Goal: Task Accomplishment & Management: Use online tool/utility

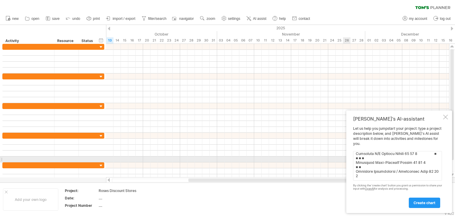
scroll to position [219, 0]
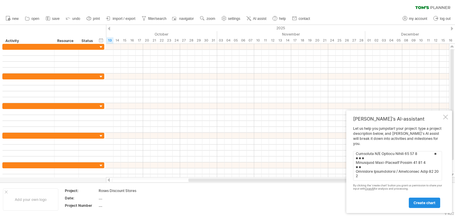
type textarea "Lorem-Ipsum Dolor Sitam Consecte (6-Adipi Elitsed Doeiusmod) Temp Incididu Utla…"
click at [414, 203] on span "create chart" at bounding box center [425, 203] width 22 height 4
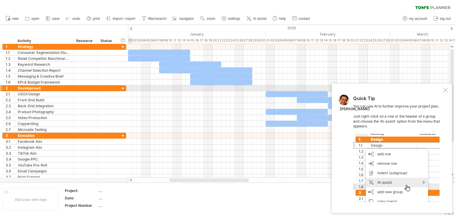
click at [445, 90] on div at bounding box center [445, 90] width 5 height 5
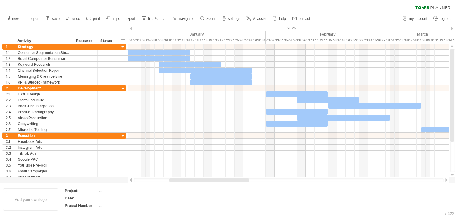
click at [132, 29] on div at bounding box center [131, 29] width 2 height 4
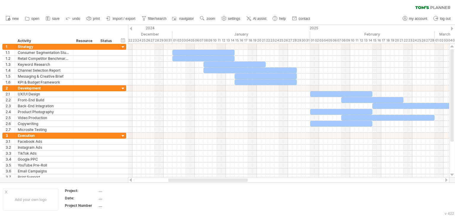
click at [132, 29] on div at bounding box center [131, 29] width 2 height 4
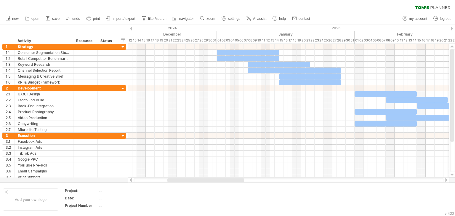
click at [132, 29] on div at bounding box center [131, 29] width 2 height 4
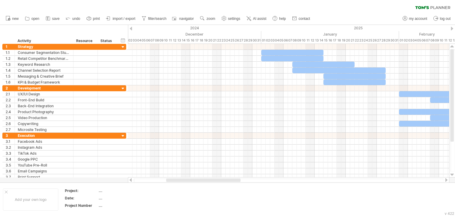
click at [453, 29] on div at bounding box center [452, 29] width 2 height 4
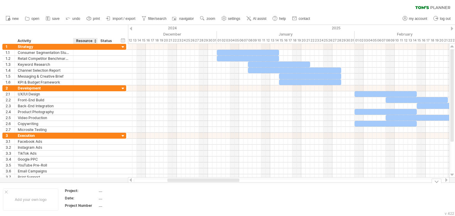
click at [101, 198] on div "...." at bounding box center [124, 198] width 50 height 5
type input "********"
click at [451, 28] on div at bounding box center [452, 29] width 2 height 4
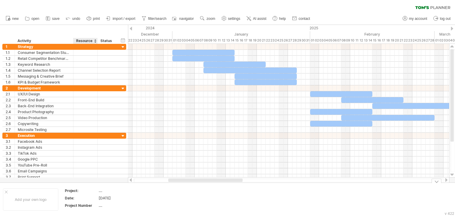
click at [100, 192] on div "...." at bounding box center [124, 190] width 50 height 5
type input "**********"
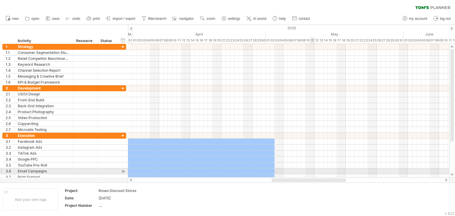
drag, startPoint x: 207, startPoint y: 180, endPoint x: 310, endPoint y: 170, distance: 103.9
click at [310, 170] on div "Trying to reach [DOMAIN_NAME] Connected again... 0% clear filter new 1" at bounding box center [227, 108] width 455 height 216
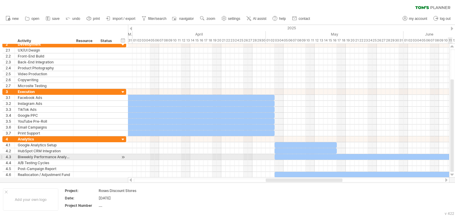
drag, startPoint x: 454, startPoint y: 116, endPoint x: 455, endPoint y: 155, distance: 38.5
click at [455, 155] on div at bounding box center [453, 110] width 5 height 123
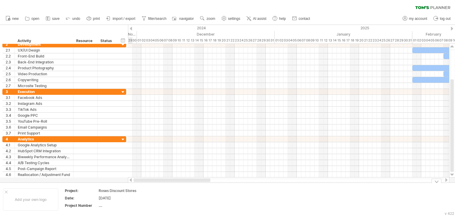
drag, startPoint x: 331, startPoint y: 180, endPoint x: 194, endPoint y: 186, distance: 136.5
click at [194, 186] on div "Trying to reach [DOMAIN_NAME] Connected again... 0% clear filter new 1" at bounding box center [227, 108] width 455 height 216
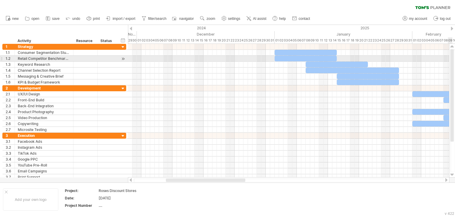
drag, startPoint x: 452, startPoint y: 99, endPoint x: 453, endPoint y: 58, distance: 41.2
click at [453, 58] on div at bounding box center [453, 95] width 4 height 92
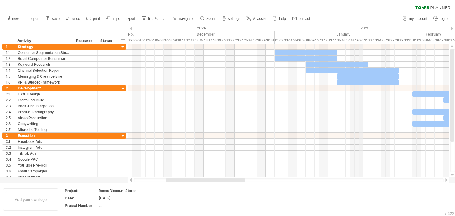
click at [339, 34] on div "January" at bounding box center [344, 34] width 138 height 6
click at [123, 39] on div "hide start/end/duration show start/end/duration" at bounding box center [123, 40] width 6 height 6
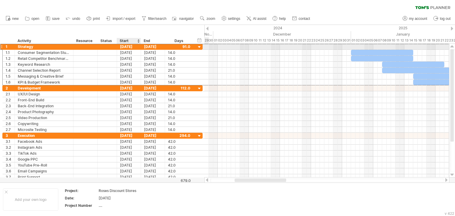
click at [128, 46] on div "[DATE]" at bounding box center [129, 47] width 24 height 6
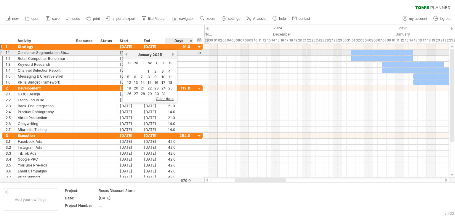
click at [172, 55] on link "next" at bounding box center [173, 54] width 4 height 4
click at [172, 55] on link "next" at bounding box center [172, 54] width 4 height 4
click at [172, 55] on link "next" at bounding box center [173, 54] width 4 height 4
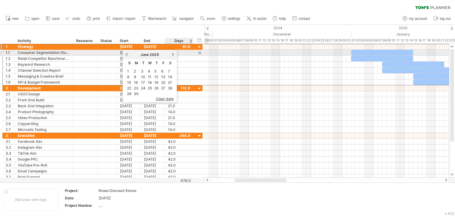
click at [172, 55] on link "next" at bounding box center [173, 54] width 4 height 4
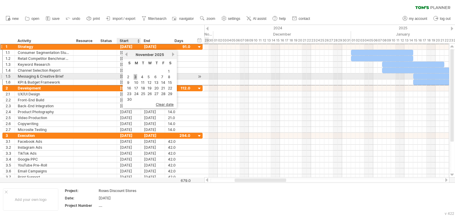
click at [135, 75] on link "3" at bounding box center [136, 77] width 4 height 6
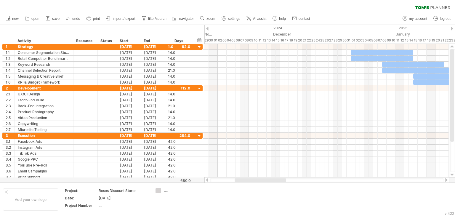
click at [329, 18] on div "new" at bounding box center [227, 18] width 455 height 12
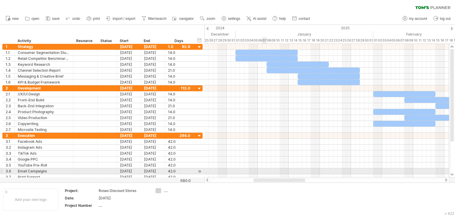
drag, startPoint x: 247, startPoint y: 180, endPoint x: 266, endPoint y: 170, distance: 21.6
click at [266, 170] on div "Trying to reach [DOMAIN_NAME] Connected again... 0% clear filter new 1" at bounding box center [227, 108] width 455 height 216
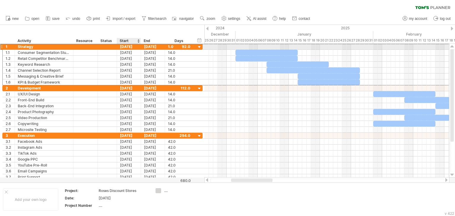
click at [128, 46] on div "[DATE]" at bounding box center [129, 47] width 24 height 6
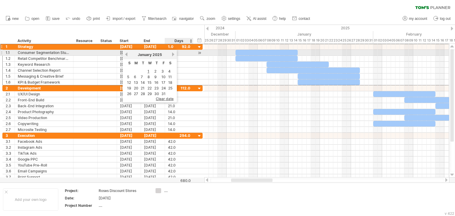
click at [171, 54] on link "next" at bounding box center [173, 54] width 4 height 4
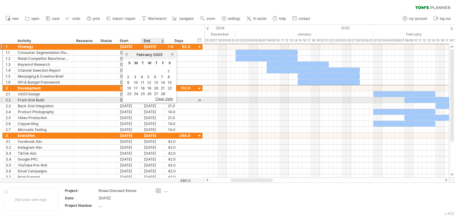
click at [159, 99] on span "clear date" at bounding box center [164, 99] width 18 height 4
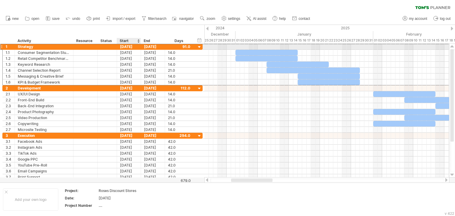
click at [129, 46] on div "[DATE]" at bounding box center [129, 47] width 24 height 6
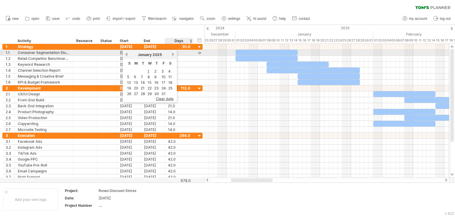
click at [173, 52] on link "next" at bounding box center [173, 54] width 4 height 4
click at [173, 52] on link "next" at bounding box center [172, 54] width 4 height 4
click at [173, 52] on link "next" at bounding box center [173, 54] width 4 height 4
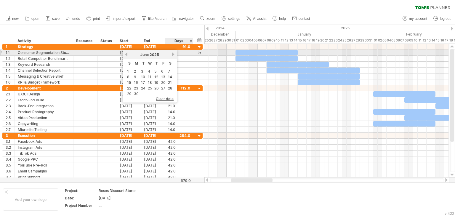
click at [173, 52] on link "next" at bounding box center [173, 54] width 4 height 4
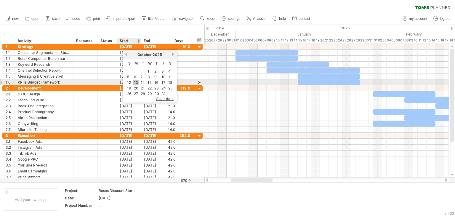
click at [135, 80] on link "13" at bounding box center [135, 83] width 5 height 6
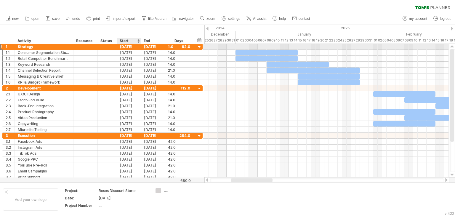
click at [128, 46] on div "[DATE]" at bounding box center [129, 47] width 24 height 6
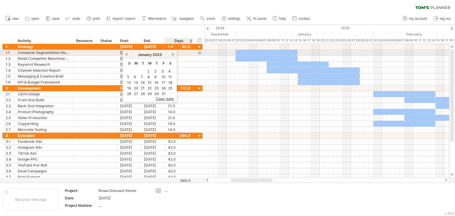
click at [171, 54] on link "next" at bounding box center [173, 54] width 4 height 4
click at [171, 54] on link "next" at bounding box center [172, 54] width 4 height 4
click at [171, 54] on link "next" at bounding box center [173, 54] width 4 height 4
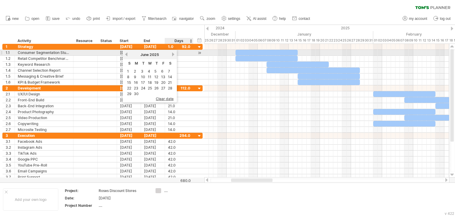
click at [171, 54] on link "next" at bounding box center [173, 54] width 4 height 4
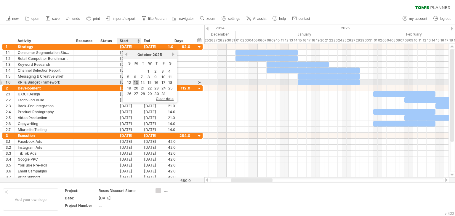
click at [137, 82] on link "13" at bounding box center [135, 83] width 5 height 6
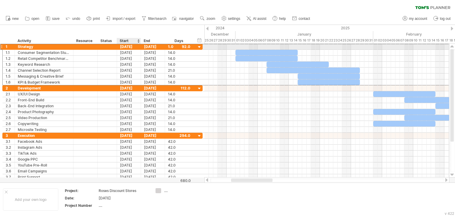
click at [127, 47] on div "[DATE]" at bounding box center [129, 47] width 24 height 6
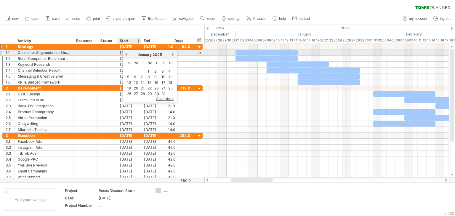
click at [126, 55] on link "previous" at bounding box center [126, 54] width 4 height 4
click at [171, 55] on link "next" at bounding box center [173, 54] width 4 height 4
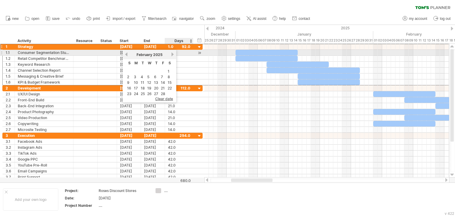
click at [171, 55] on link "next" at bounding box center [172, 54] width 4 height 4
click at [171, 55] on link "next" at bounding box center [173, 54] width 4 height 4
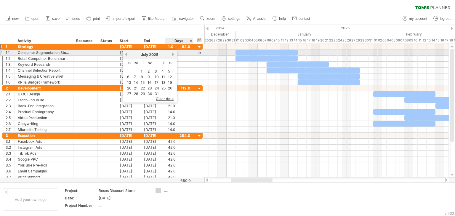
click at [171, 55] on link "next" at bounding box center [173, 54] width 4 height 4
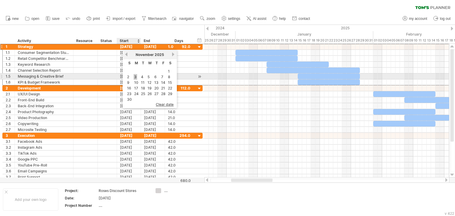
click at [134, 77] on link "3" at bounding box center [136, 77] width 4 height 6
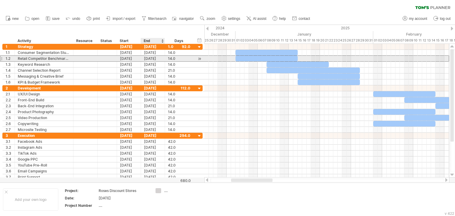
click at [149, 56] on div "[DATE]" at bounding box center [153, 59] width 24 height 6
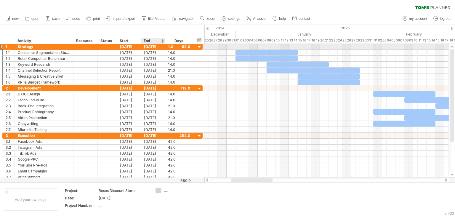
click at [151, 45] on div "[DATE]" at bounding box center [153, 47] width 24 height 6
click at [124, 45] on div "[DATE]" at bounding box center [129, 47] width 24 height 6
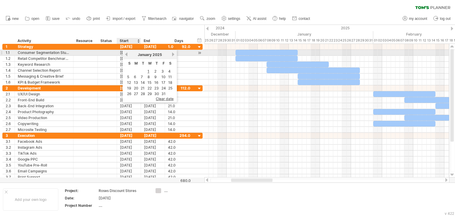
click at [126, 53] on link "previous" at bounding box center [126, 54] width 4 height 4
click at [172, 52] on link "next" at bounding box center [173, 54] width 4 height 4
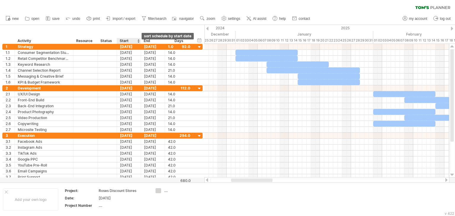
click at [138, 41] on div at bounding box center [138, 41] width 2 height 6
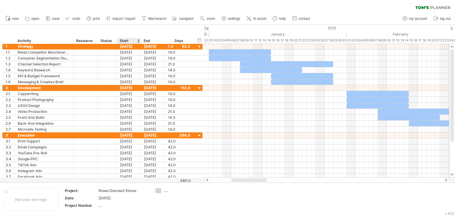
click at [138, 40] on div at bounding box center [138, 41] width 2 height 6
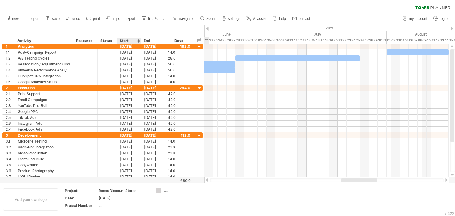
click at [138, 42] on div at bounding box center [138, 41] width 2 height 6
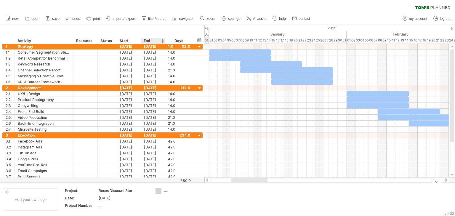
click at [158, 192] on div "Trying to reach [DOMAIN_NAME] Connected again... 0% clear filter new 1" at bounding box center [227, 108] width 455 height 216
click at [165, 191] on div "...." at bounding box center [180, 190] width 32 height 5
click at [158, 192] on div "Trying to reach [DOMAIN_NAME] Connected again... 0% clear filter new 1" at bounding box center [227, 108] width 455 height 216
click at [165, 192] on div at bounding box center [180, 190] width 32 height 5
click at [159, 190] on div "Trying to reach [DOMAIN_NAME] Connected again... 0% clear filter new 1" at bounding box center [227, 108] width 455 height 216
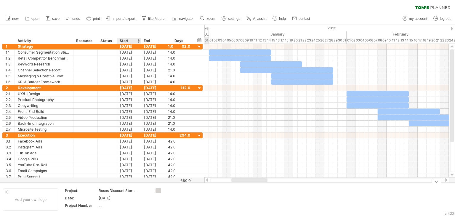
click at [135, 191] on div "Roses Discount Stores" at bounding box center [124, 190] width 50 height 5
click at [160, 190] on div "Trying to reach [DOMAIN_NAME] Connected again... 0% clear filter new 1" at bounding box center [227, 108] width 455 height 216
click at [169, 191] on div at bounding box center [180, 190] width 32 height 5
click at [169, 191] on input "text" at bounding box center [178, 190] width 29 height 5
type input "*"
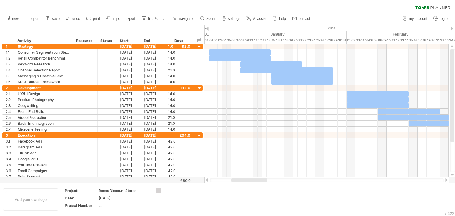
click at [452, 27] on div at bounding box center [452, 29] width 2 height 4
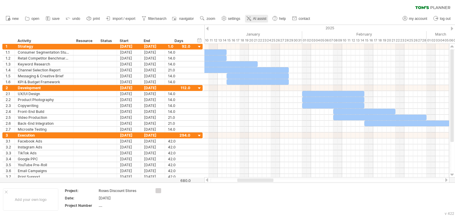
click at [262, 19] on span "AI assist" at bounding box center [259, 19] width 13 height 4
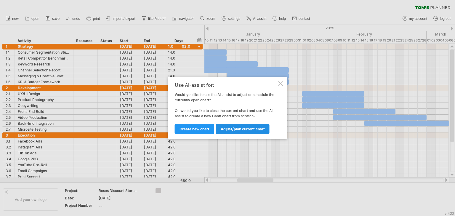
click at [235, 127] on span "Adjust/plan current chart" at bounding box center [243, 129] width 44 height 4
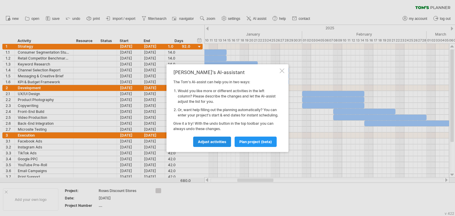
click at [219, 144] on span "Adjust activities" at bounding box center [212, 142] width 28 height 4
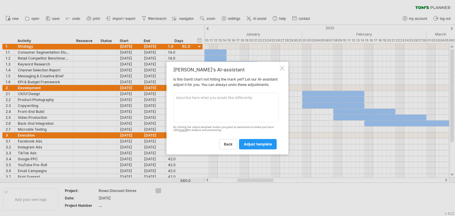
click at [195, 103] on textarea at bounding box center [225, 108] width 105 height 30
type textarea "start date of [DATE]"
click at [258, 146] on span "adjust template" at bounding box center [258, 144] width 28 height 4
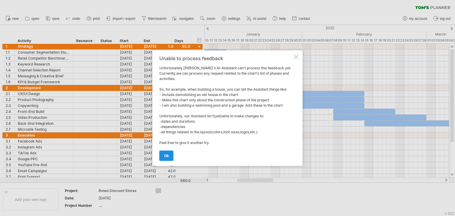
click at [167, 153] on link "ok" at bounding box center [166, 156] width 14 height 10
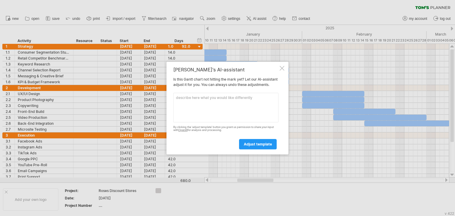
click at [284, 66] on div at bounding box center [282, 68] width 5 height 5
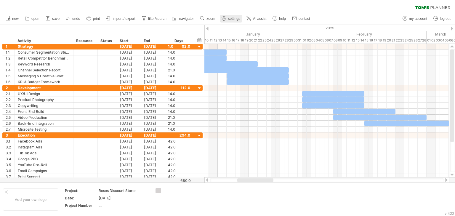
click at [233, 19] on span "settings" at bounding box center [234, 19] width 12 height 4
select select "*"
select select "**"
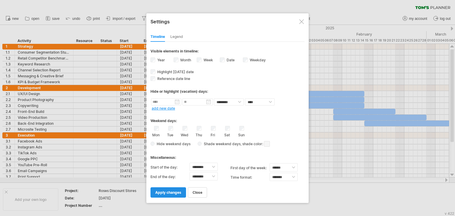
click at [176, 193] on span "apply changes" at bounding box center [168, 192] width 26 height 4
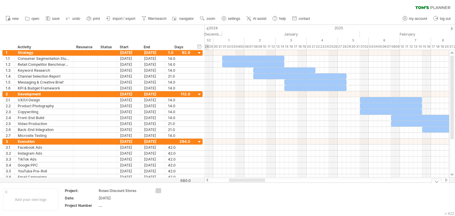
drag, startPoint x: 243, startPoint y: 179, endPoint x: 235, endPoint y: 184, distance: 9.4
click at [235, 184] on div "Trying to reach [DOMAIN_NAME] Connected again... 0% clear filter new 1" at bounding box center [227, 108] width 455 height 216
